Goal: Navigation & Orientation: Find specific page/section

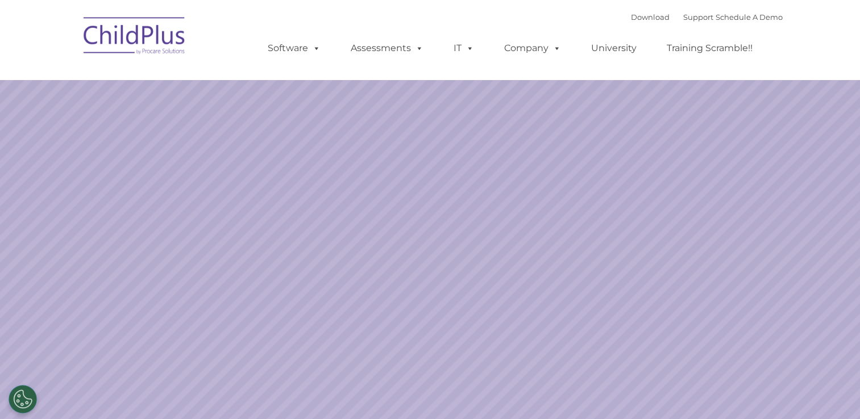
select select "MEDIUM"
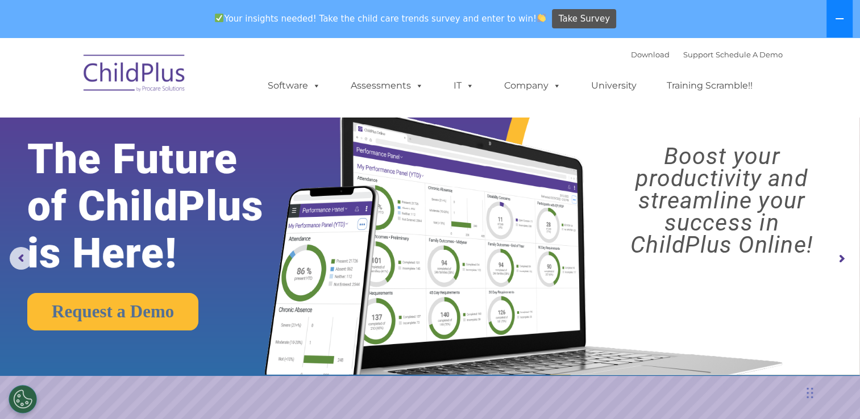
click at [832, 22] on button at bounding box center [839, 19] width 26 height 38
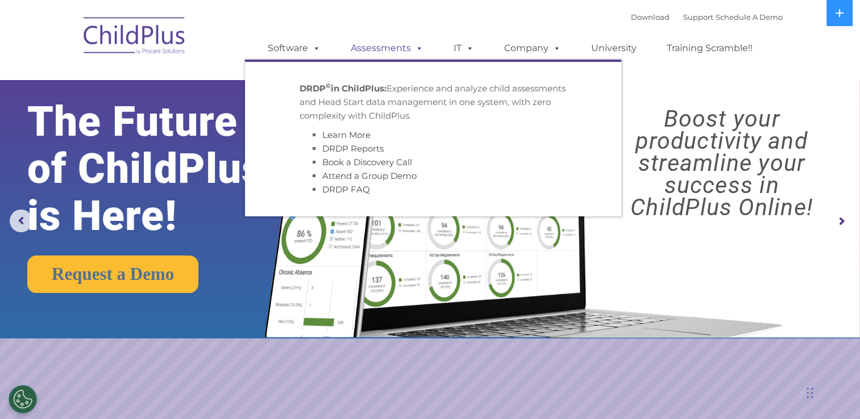
click at [398, 44] on link "Assessments" at bounding box center [386, 48] width 95 height 23
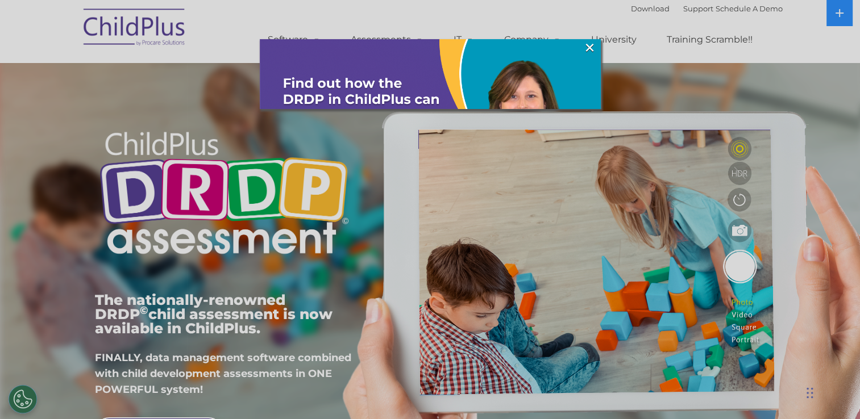
click at [289, 45] on img at bounding box center [430, 209] width 341 height 341
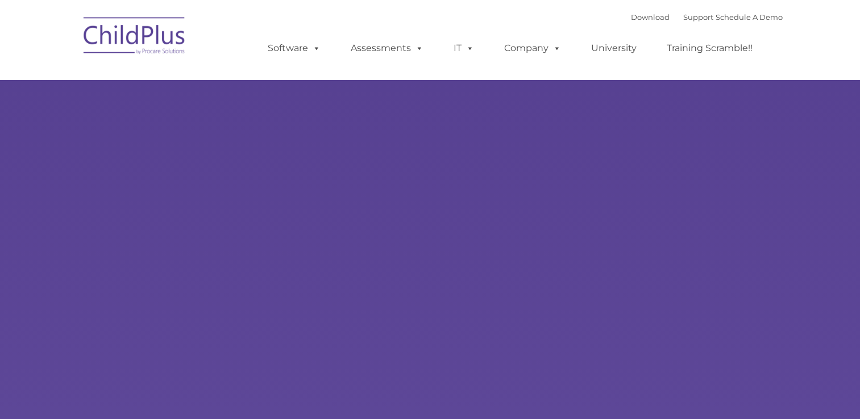
type input ""
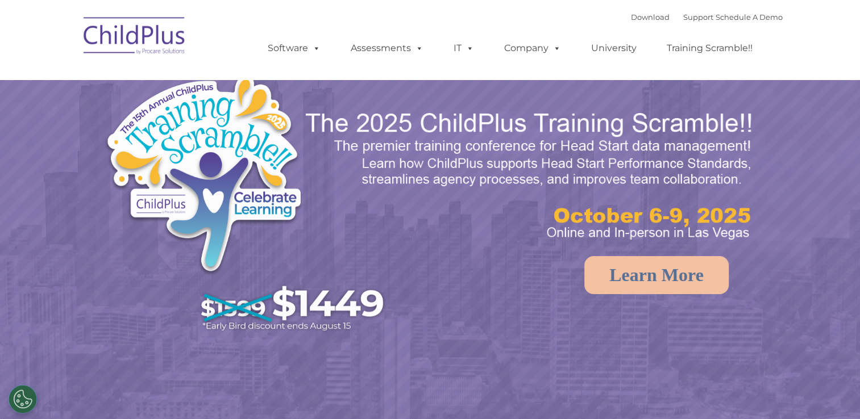
select select "MEDIUM"
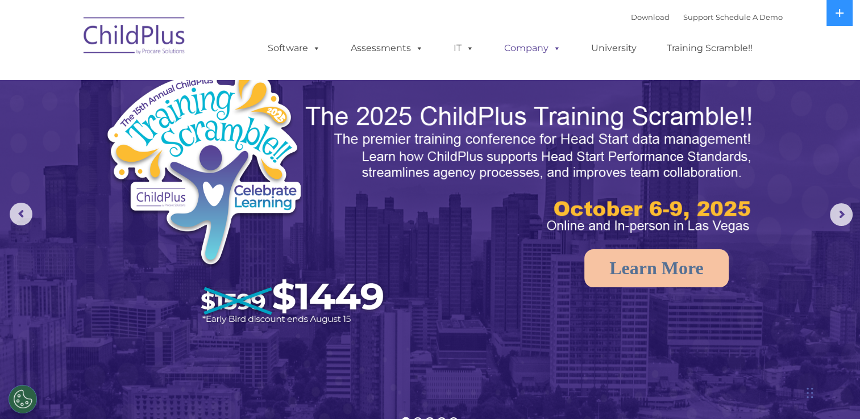
scroll to position [3, 0]
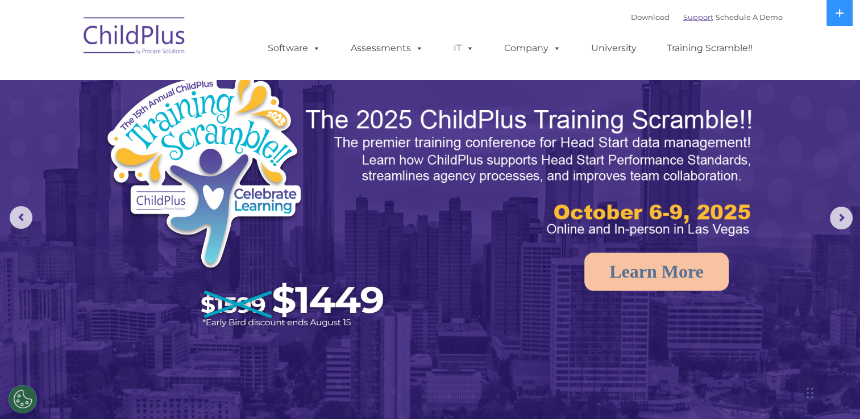
click at [691, 13] on link "Support" at bounding box center [698, 17] width 30 height 9
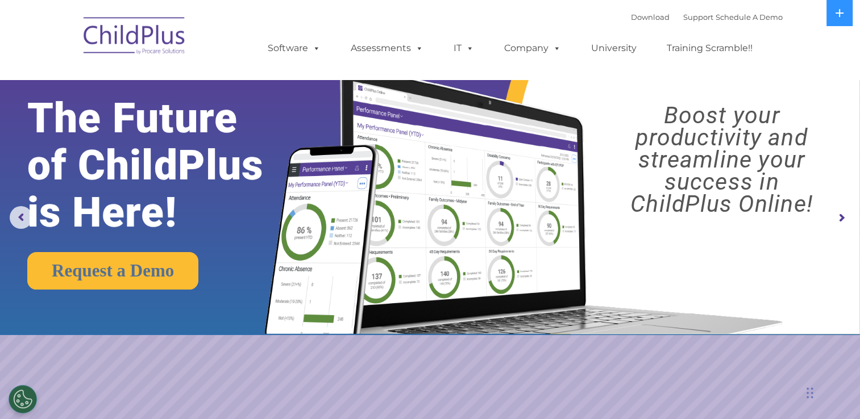
click at [129, 33] on img at bounding box center [135, 37] width 114 height 57
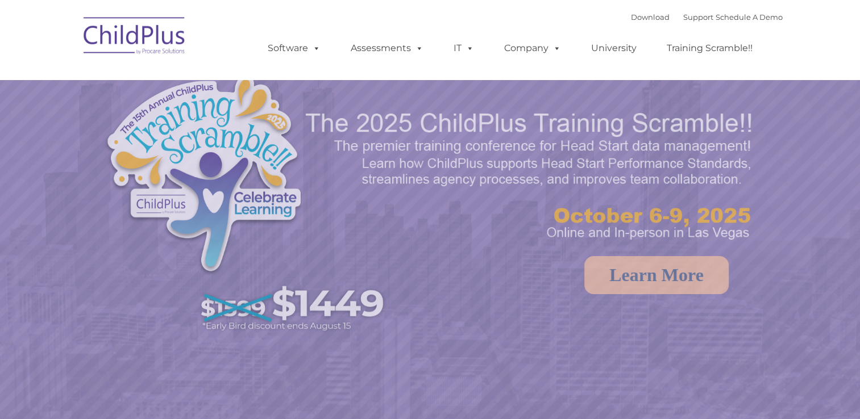
select select "MEDIUM"
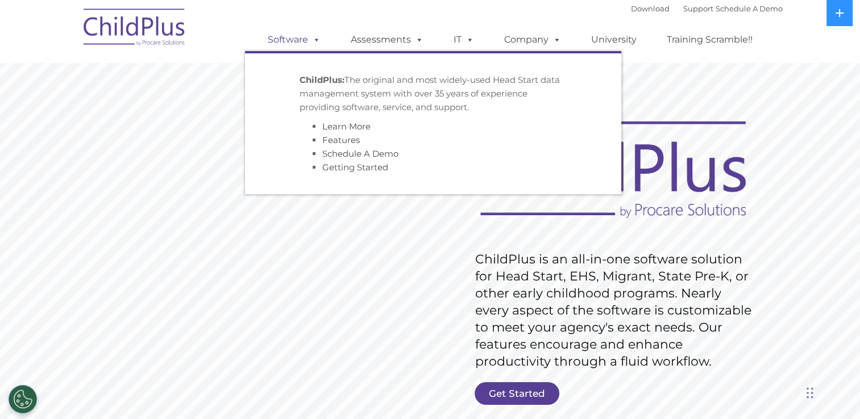
click at [316, 45] on span at bounding box center [314, 39] width 13 height 11
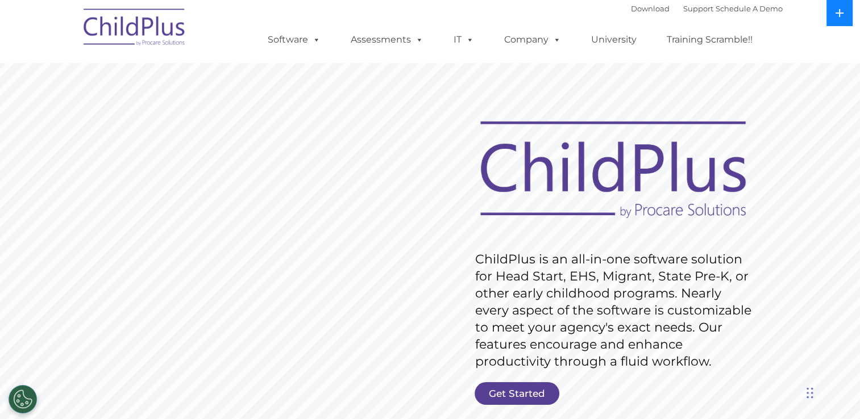
click at [841, 15] on icon at bounding box center [839, 13] width 9 height 9
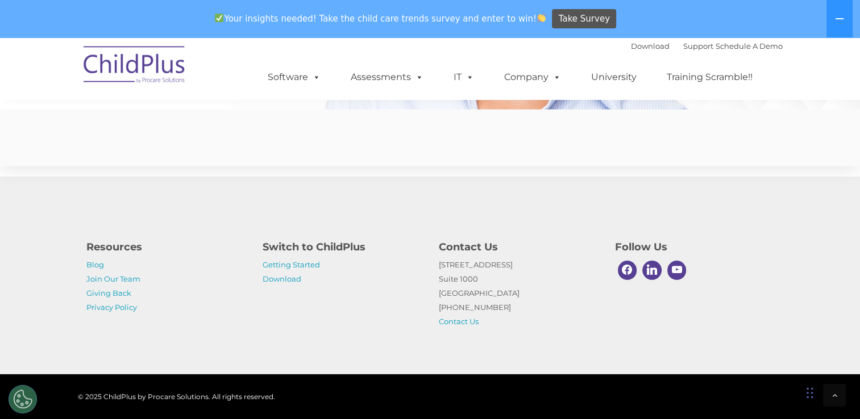
scroll to position [2835, 0]
click at [300, 265] on link "Getting Started" at bounding box center [291, 264] width 57 height 9
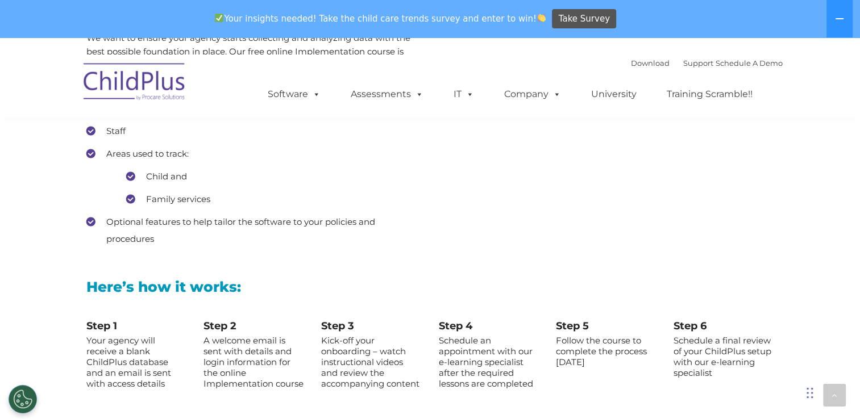
scroll to position [1114, 0]
